Goal: Task Accomplishment & Management: Complete application form

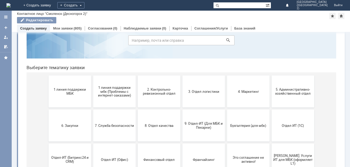
scroll to position [53, 0]
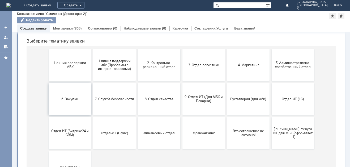
click at [65, 96] on button "6. Закупки" at bounding box center [70, 99] width 42 height 32
click at [245, 62] on button "4. Маркетинг" at bounding box center [248, 65] width 42 height 32
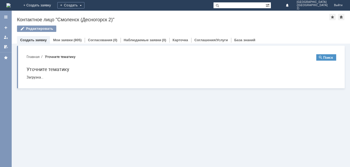
scroll to position [0, 0]
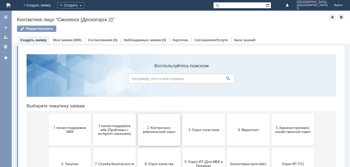
click at [151, 131] on span "2. Контрольно-ревизионный отдел" at bounding box center [158, 129] width 39 height 8
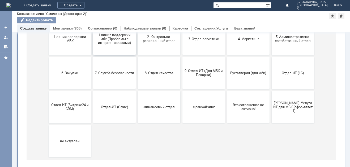
scroll to position [80, 0]
click at [281, 46] on button "5. Административно-хозяйственный отдел" at bounding box center [292, 38] width 42 height 32
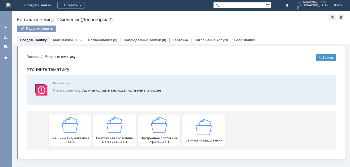
scroll to position [0, 0]
click at [104, 133] on div "Внутреннее состояние магазина - АХО" at bounding box center [114, 130] width 39 height 27
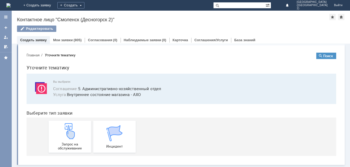
scroll to position [2, 0]
click at [62, 137] on img at bounding box center [70, 131] width 16 height 16
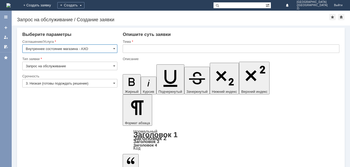
click at [62, 83] on input "3. Низкая (готовы подождать решение)" at bounding box center [69, 83] width 95 height 8
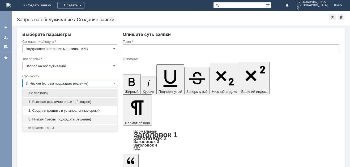
click at [67, 97] on div "1. Высокая (критично решить быстрее)" at bounding box center [70, 101] width 94 height 9
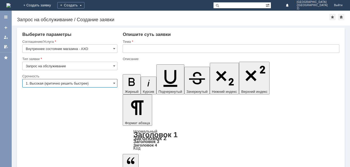
type input "1. Высокая (критично решить быстрее)"
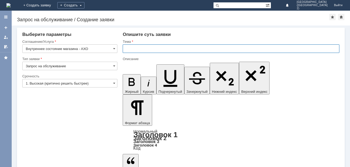
click at [142, 51] on input "text" at bounding box center [231, 48] width 216 height 8
type input "н"
type input "закончились блотеры"
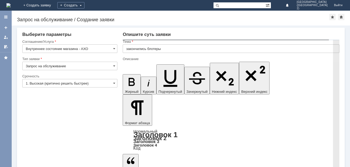
drag, startPoint x: 206, startPoint y: 37, endPoint x: 330, endPoint y: 107, distance: 141.6
